Goal: Find specific fact: Find specific fact

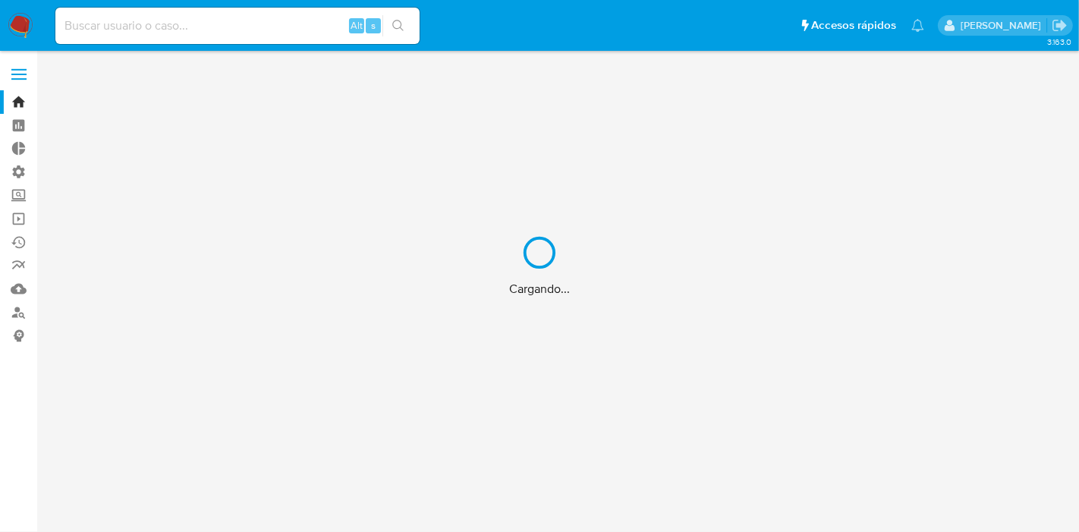
click at [157, 29] on div "Cargando..." at bounding box center [539, 266] width 1079 height 532
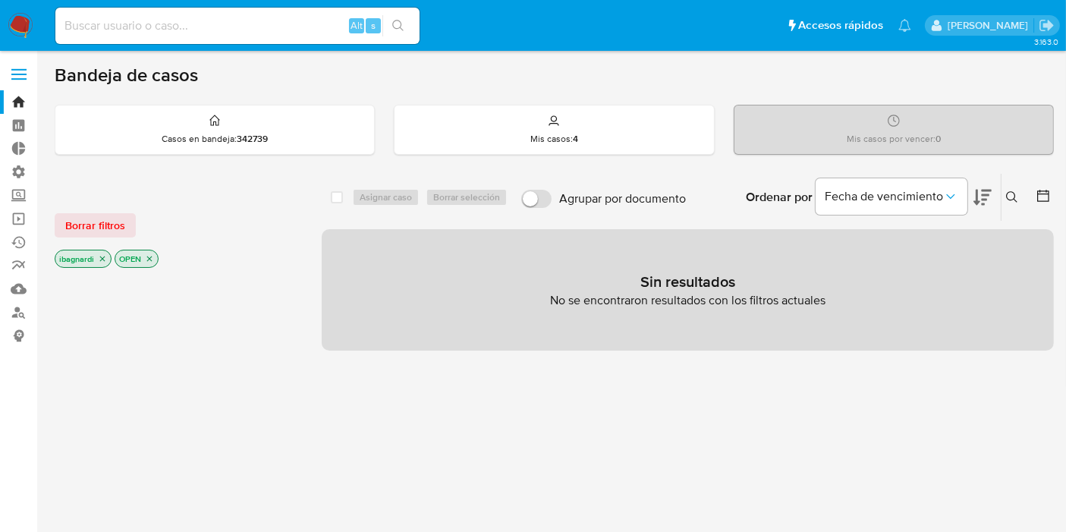
click at [157, 29] on input at bounding box center [237, 26] width 364 height 20
paste input "37970"
type input "37970"
click at [405, 24] on button "search-icon" at bounding box center [398, 25] width 31 height 21
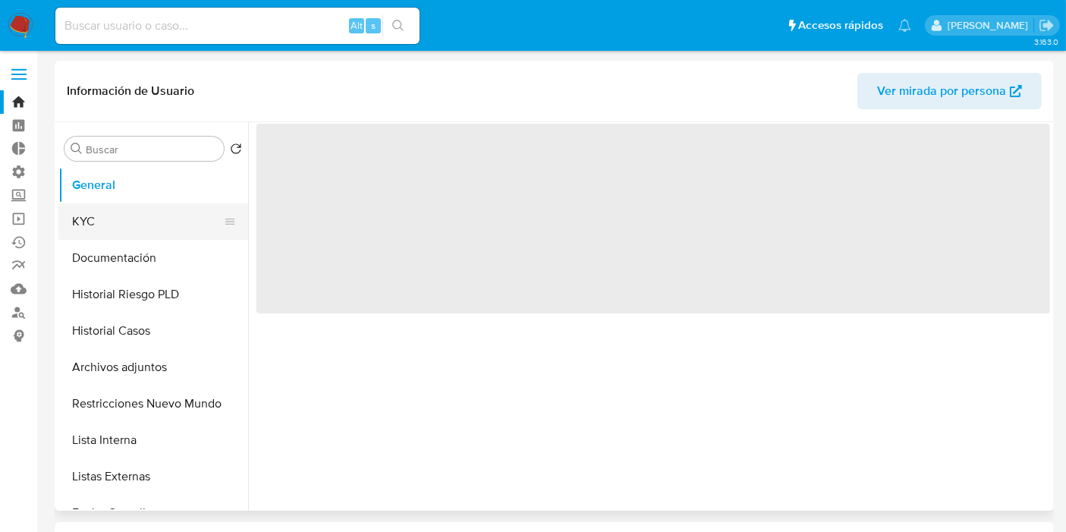
click at [118, 230] on button "KYC" at bounding box center [147, 221] width 178 height 36
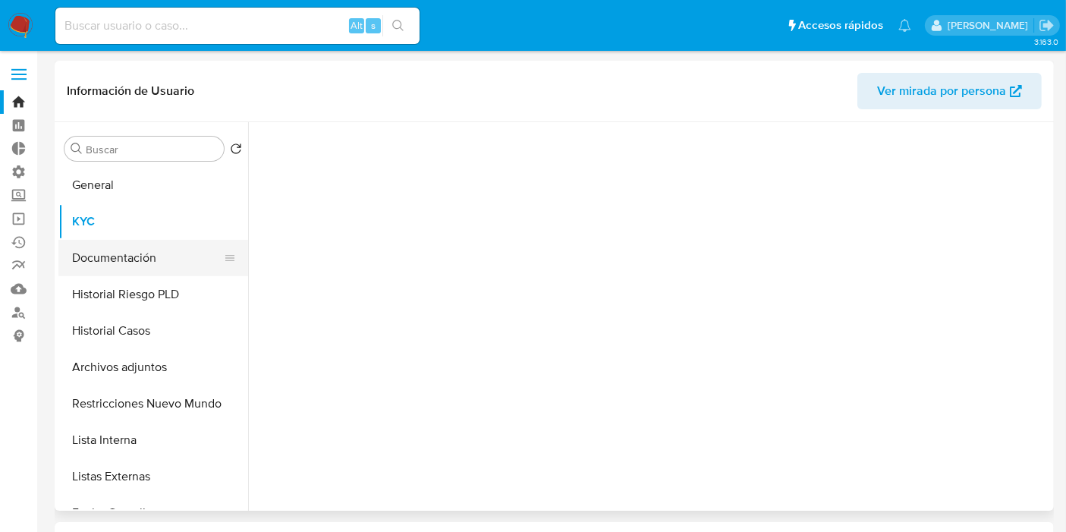
select select "10"
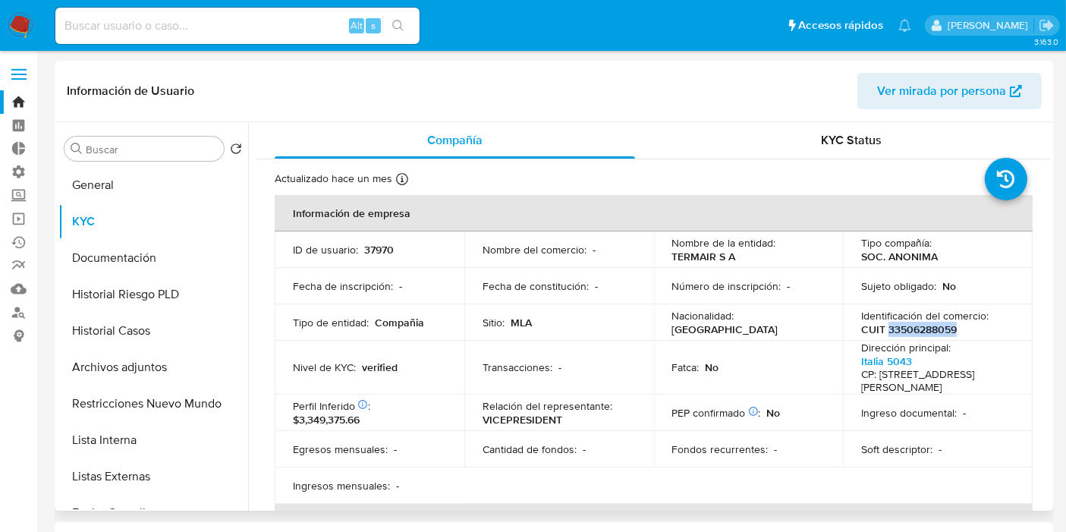
drag, startPoint x: 960, startPoint y: 328, endPoint x: 884, endPoint y: 325, distance: 76.0
click at [884, 325] on div "Identificación del comercio : CUIT 33506288059" at bounding box center [937, 322] width 153 height 27
copy p "33506288059"
